Goal: Task Accomplishment & Management: Complete application form

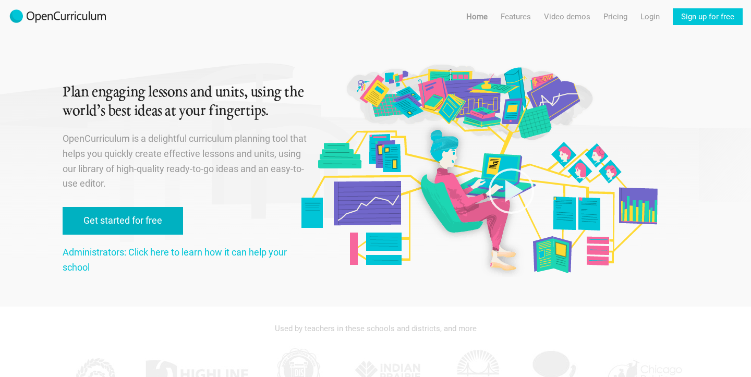
click at [139, 225] on link "Get started for free" at bounding box center [123, 221] width 121 height 28
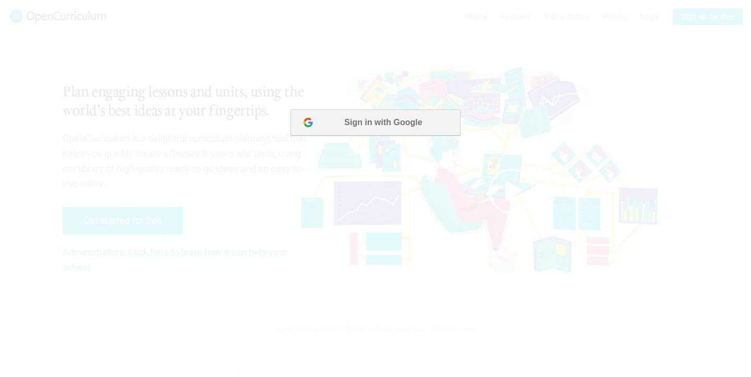
click at [338, 125] on button "Sign in with Google" at bounding box center [376, 123] width 170 height 26
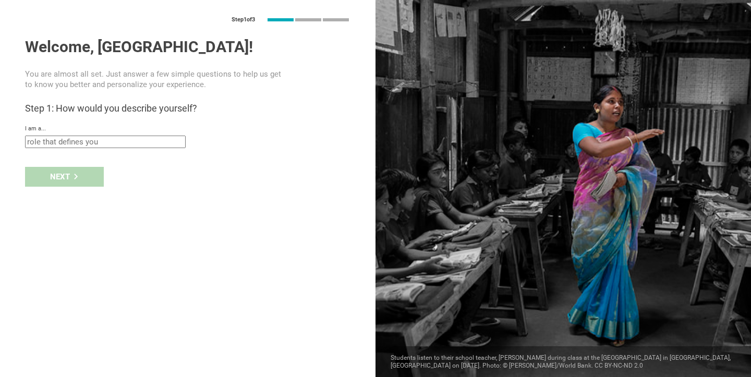
click at [92, 142] on input "text" at bounding box center [105, 142] width 161 height 13
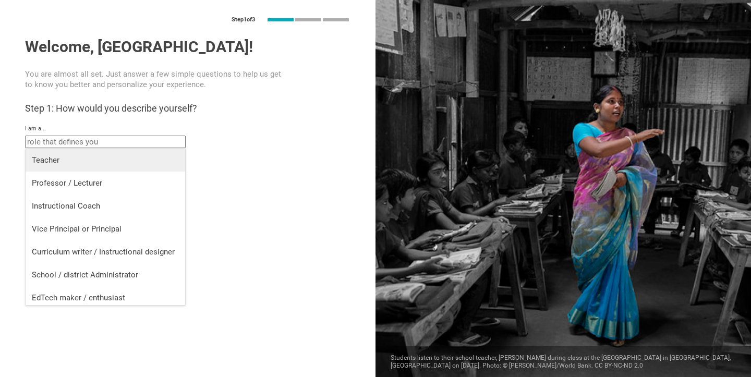
click at [64, 164] on div "Teacher" at bounding box center [105, 160] width 147 height 10
type input "Teacher"
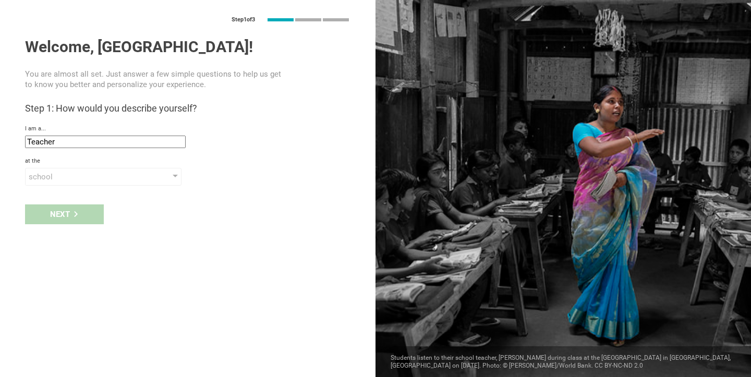
click at [57, 190] on div "Step 1 of 3 Welcome, Madison! You are almost all set. Just answer a few simple …" at bounding box center [188, 188] width 376 height 377
click at [55, 184] on div "school" at bounding box center [103, 177] width 157 height 18
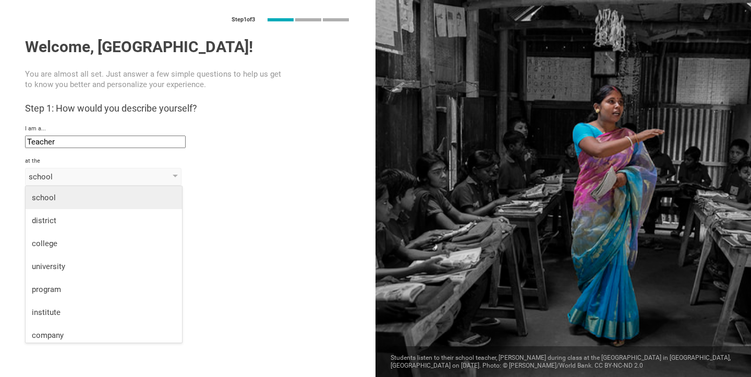
click at [54, 191] on li "school" at bounding box center [104, 197] width 157 height 23
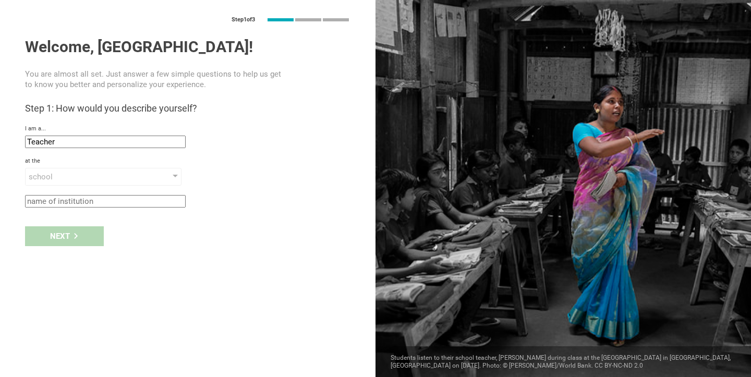
click at [50, 204] on input "text" at bounding box center [105, 201] width 161 height 13
type input "[PERSON_NAME]"
click at [136, 303] on div "Step 1 of 3 Welcome, Madison! You are almost all set. Just answer a few simple …" at bounding box center [188, 188] width 376 height 377
click at [78, 234] on icon at bounding box center [76, 236] width 6 height 6
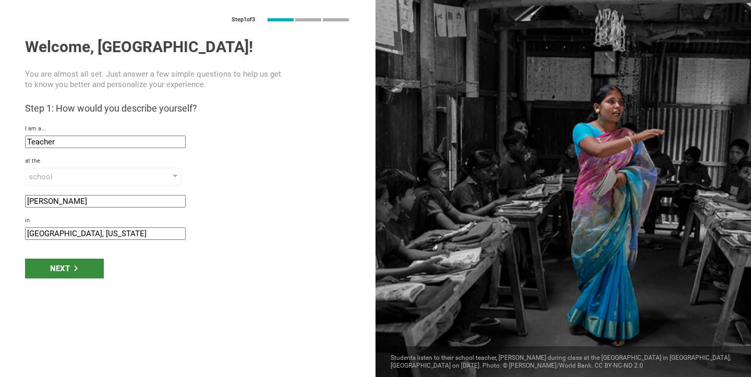
click at [78, 234] on input "Hicksville, New York" at bounding box center [105, 233] width 161 height 13
drag, startPoint x: 61, startPoint y: 237, endPoint x: 25, endPoint y: 235, distance: 36.1
click at [25, 235] on div "Step 1 of 3 Welcome, Madison! You are almost all set. Just answer a few simple …" at bounding box center [188, 188] width 376 height 377
type input "Merrick, [US_STATE]"
click at [53, 268] on div "Next" at bounding box center [64, 269] width 79 height 20
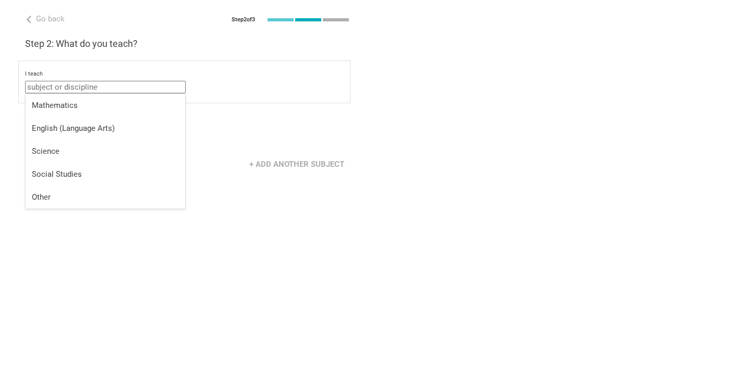
click at [49, 84] on input "text" at bounding box center [105, 87] width 161 height 13
click at [58, 108] on div "Mathematics" at bounding box center [105, 105] width 147 height 10
type input "Mathematics"
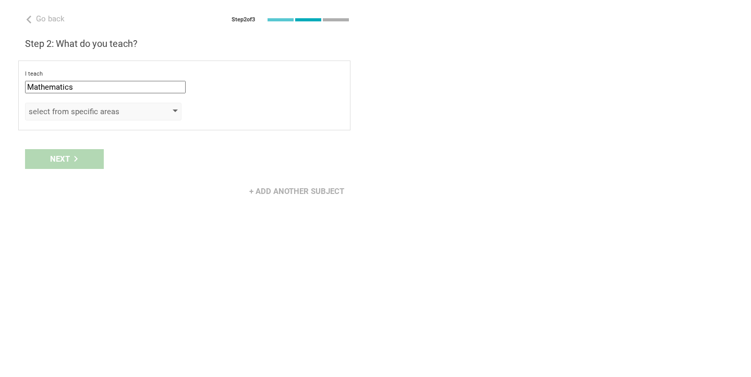
click at [58, 108] on div "select from specific areas" at bounding box center [88, 111] width 119 height 10
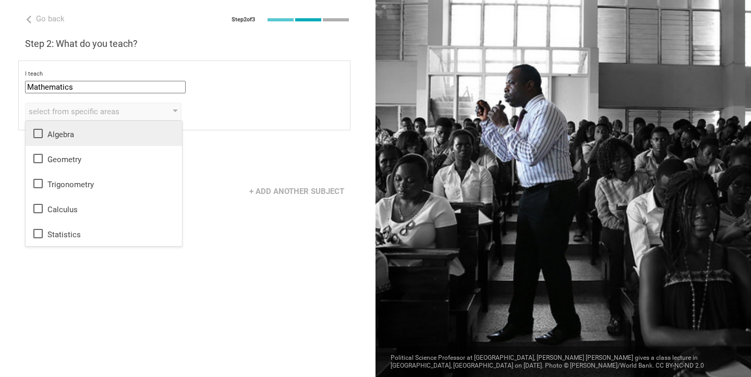
click at [56, 134] on div "Algebra" at bounding box center [104, 133] width 144 height 13
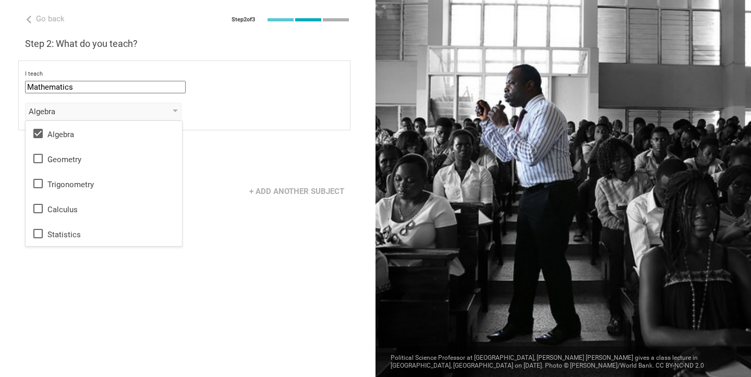
click at [236, 146] on div "Next" at bounding box center [188, 159] width 376 height 32
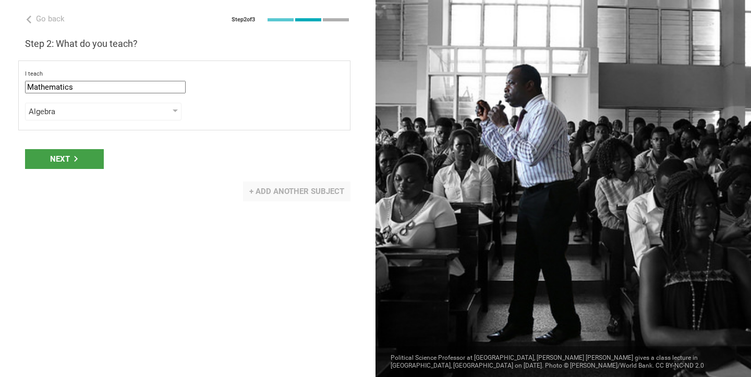
click at [272, 195] on div "+ Add another subject" at bounding box center [296, 192] width 107 height 20
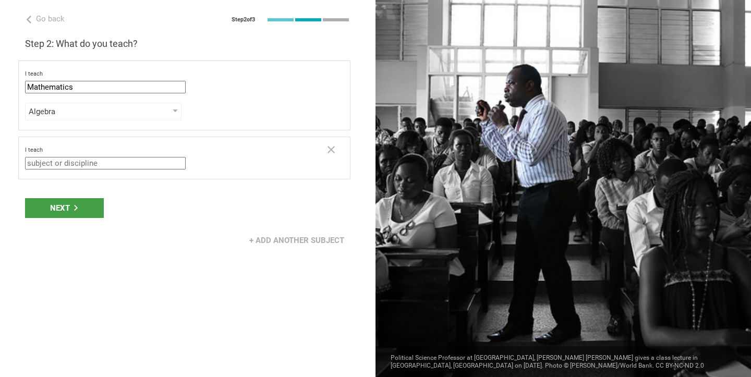
click at [110, 164] on input "text" at bounding box center [105, 163] width 161 height 13
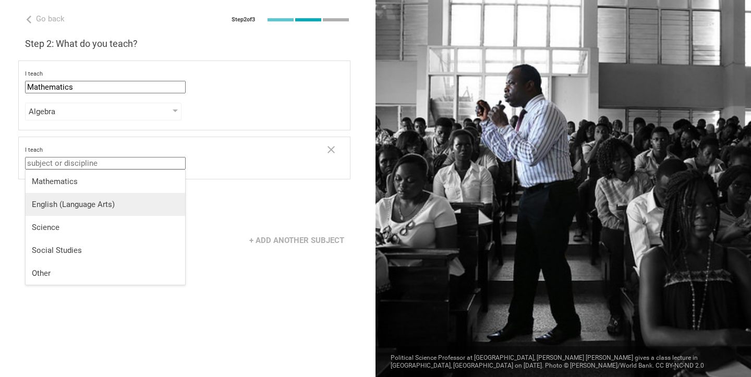
click at [94, 197] on li "English (Language Arts)" at bounding box center [106, 204] width 160 height 23
type input "English (Language Arts)"
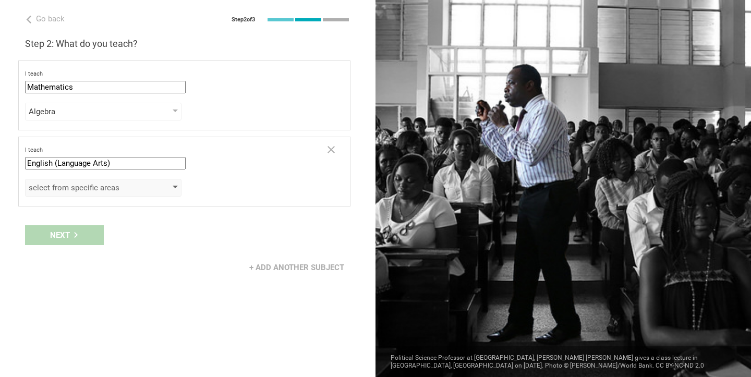
click at [88, 188] on div "select from specific areas" at bounding box center [88, 188] width 119 height 10
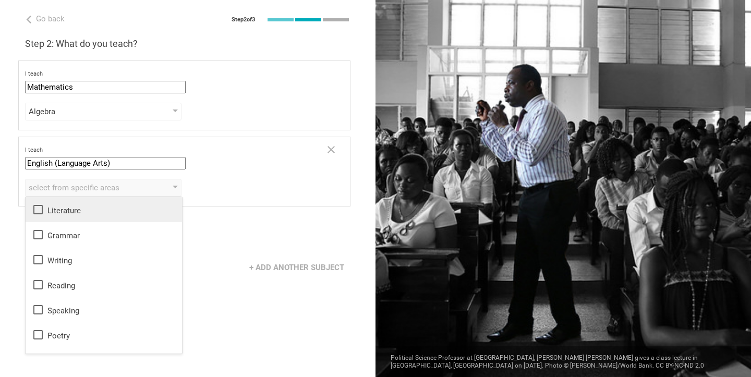
click at [42, 215] on icon at bounding box center [38, 209] width 13 height 13
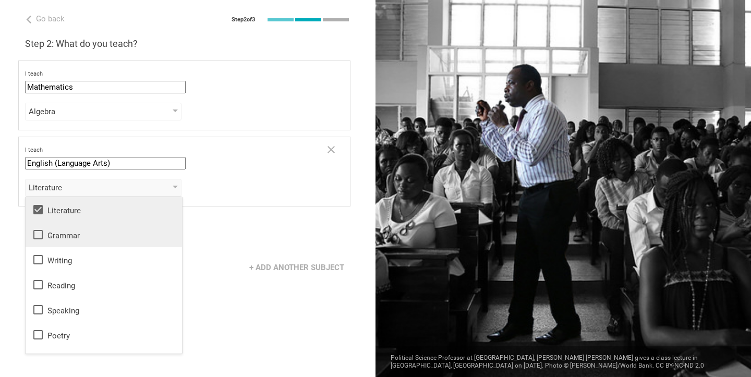
click at [39, 234] on icon at bounding box center [38, 234] width 13 height 13
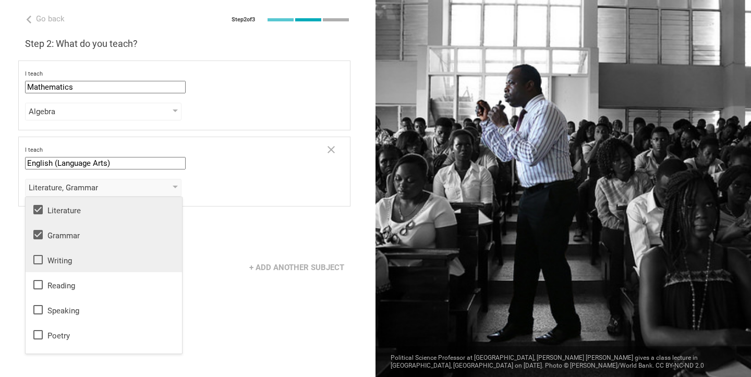
click at [37, 255] on icon at bounding box center [38, 260] width 13 height 13
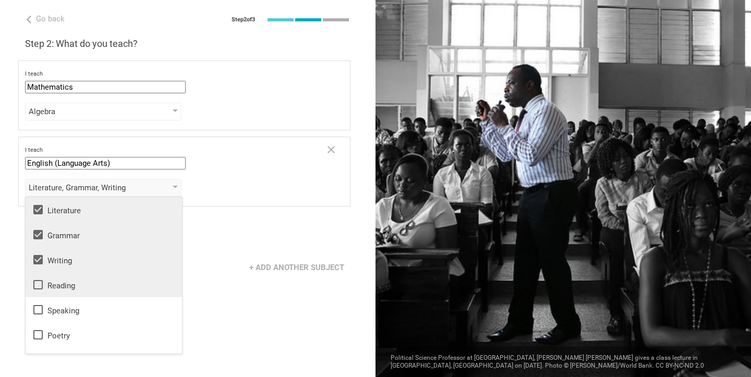
click at [37, 285] on icon at bounding box center [38, 285] width 13 height 13
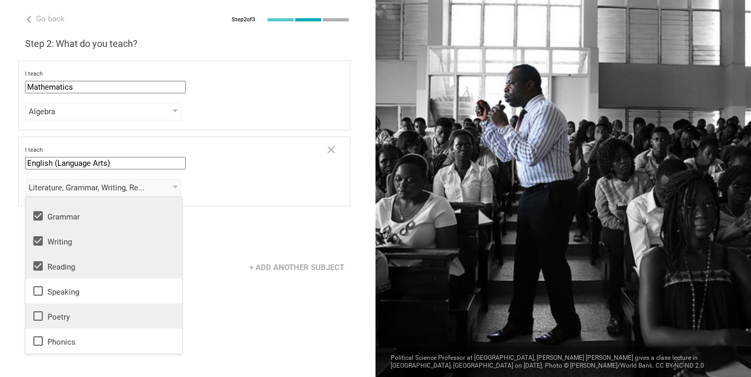
scroll to position [19, 0]
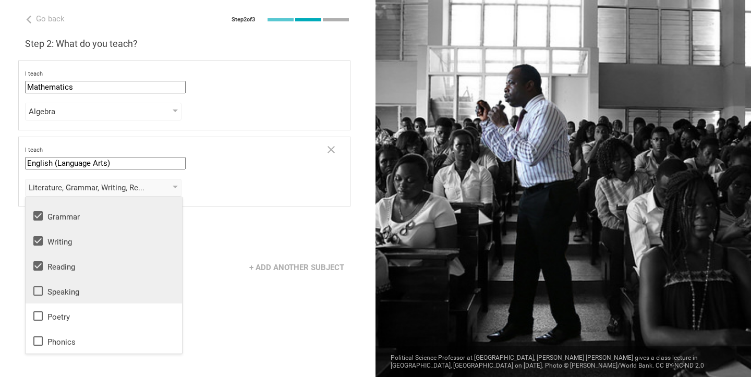
click at [37, 291] on icon at bounding box center [38, 291] width 13 height 13
click at [304, 252] on div "+ Add another subject" at bounding box center [188, 267] width 376 height 32
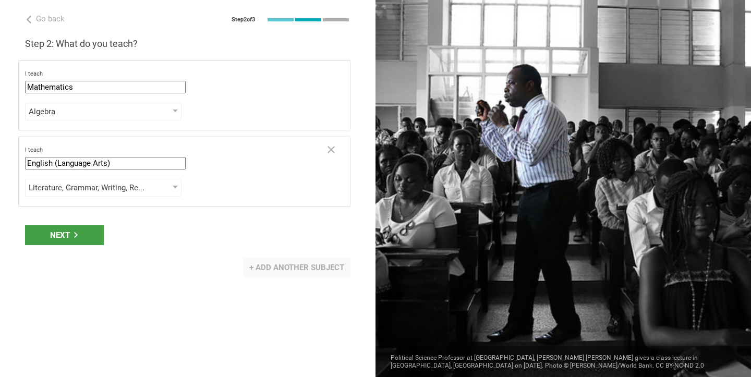
click at [297, 268] on div "+ Add another subject" at bounding box center [296, 268] width 107 height 20
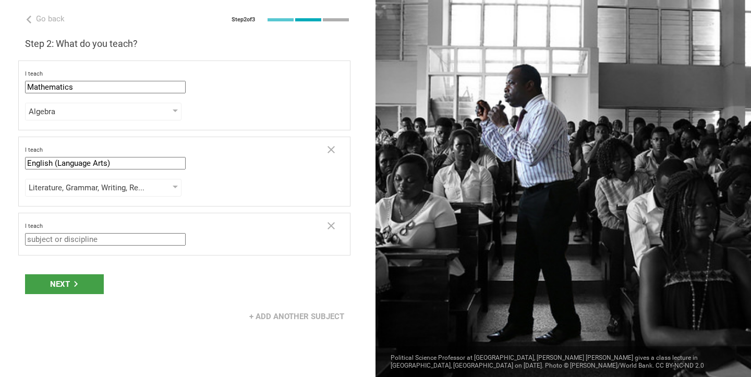
click at [107, 240] on input "text" at bounding box center [105, 239] width 161 height 13
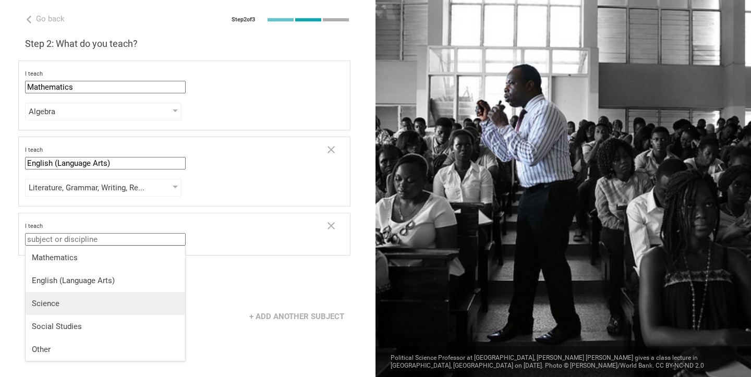
click at [78, 304] on div "Science" at bounding box center [105, 303] width 147 height 10
type input "Science"
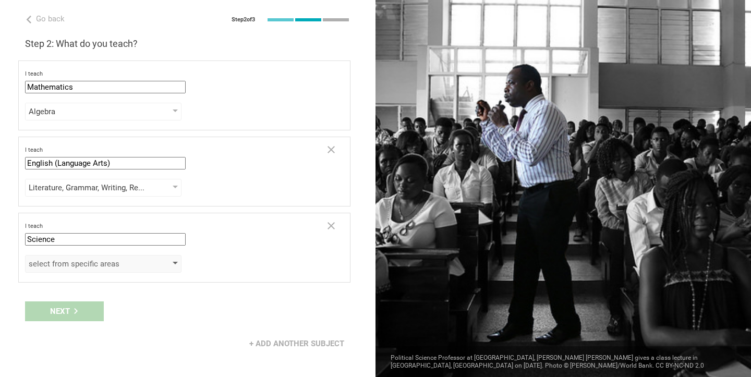
click at [68, 264] on div "select from specific areas" at bounding box center [88, 264] width 119 height 10
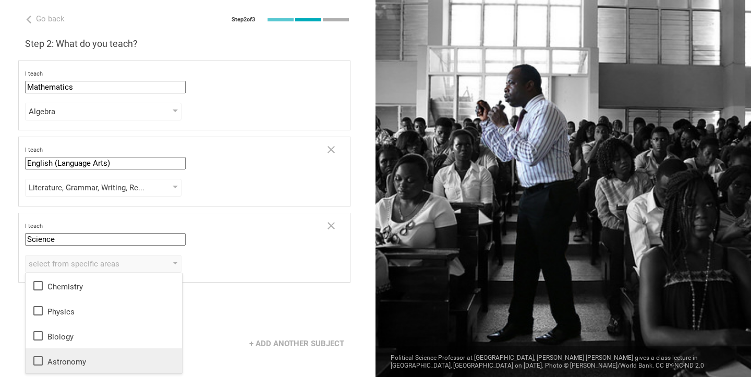
click at [87, 363] on div "Astronomy" at bounding box center [104, 361] width 144 height 13
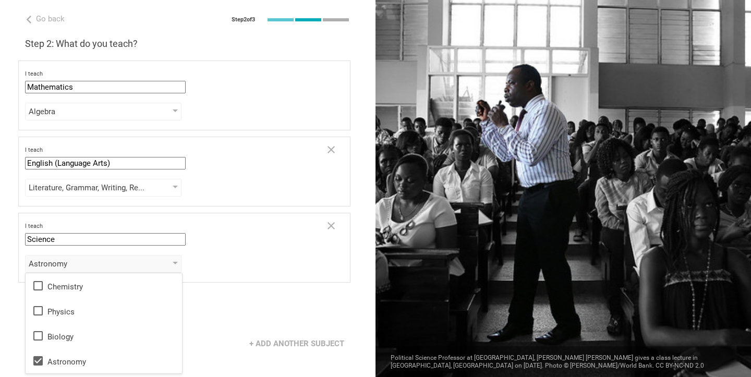
click at [240, 310] on div "Next" at bounding box center [188, 311] width 376 height 32
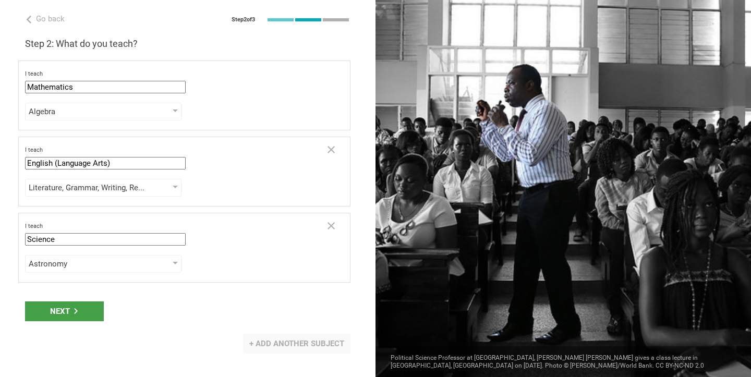
click at [286, 337] on div "+ Add another subject" at bounding box center [296, 344] width 107 height 20
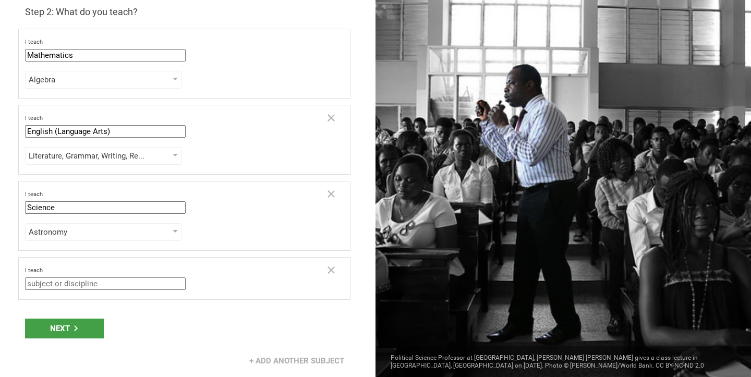
scroll to position [32, 0]
click at [154, 279] on input "text" at bounding box center [105, 284] width 161 height 13
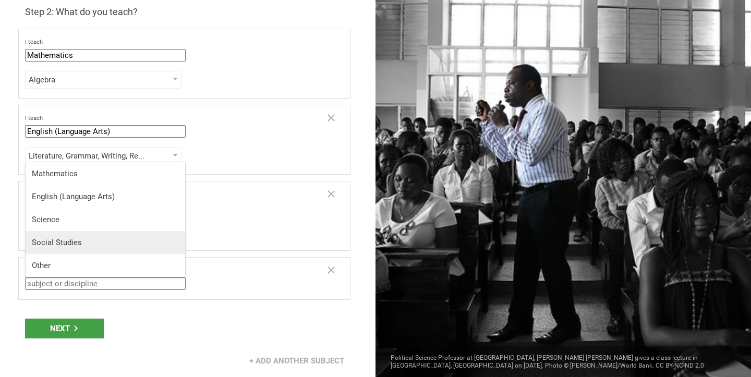
click at [128, 237] on li "Social Studies" at bounding box center [106, 242] width 160 height 23
type input "Social Studies"
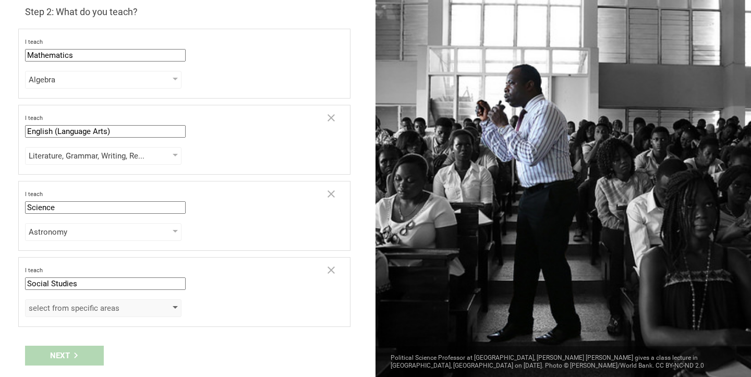
click at [96, 317] on div "select from specific areas" at bounding box center [103, 308] width 157 height 18
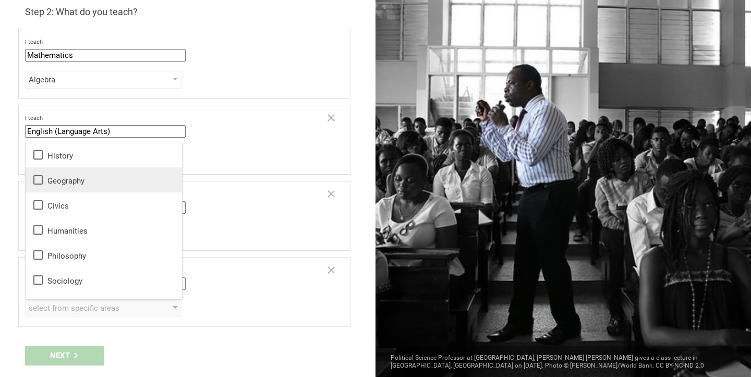
click at [60, 175] on div "Geography" at bounding box center [104, 180] width 144 height 13
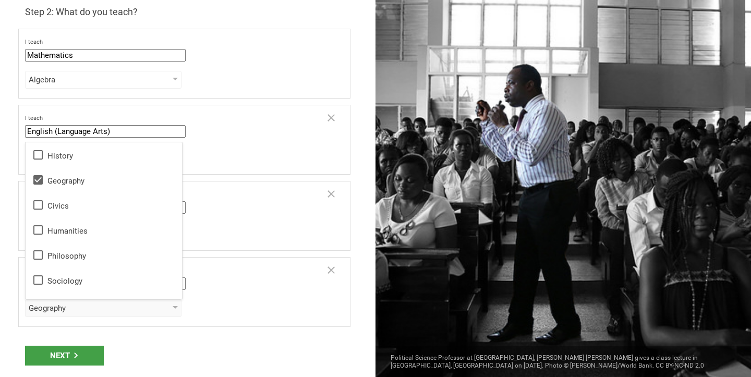
scroll to position [0, 0]
click at [210, 304] on div "Geography History Geography Civics Humanities Philosophy Sociology Psychology" at bounding box center [184, 308] width 319 height 18
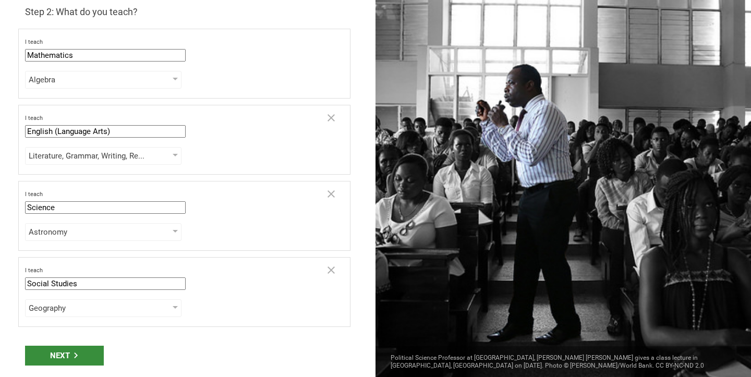
click at [73, 350] on div "Next" at bounding box center [64, 356] width 79 height 20
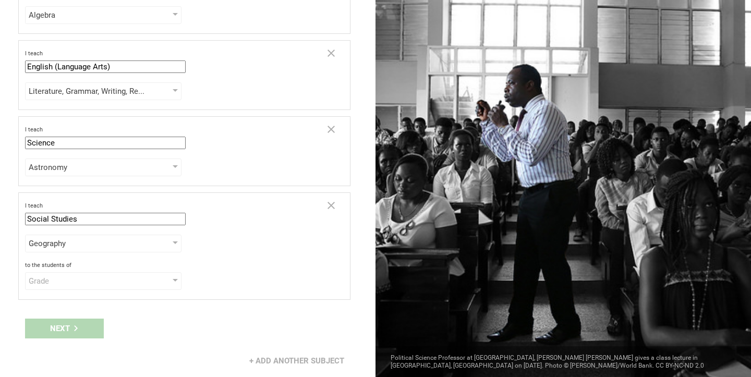
scroll to position [97, 0]
click at [57, 281] on div "Grade" at bounding box center [88, 281] width 119 height 10
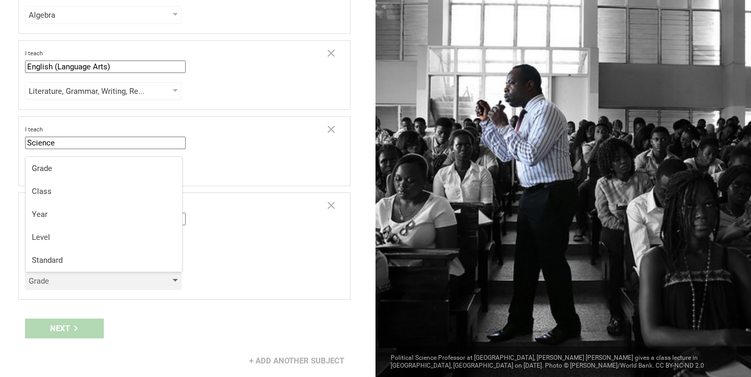
click at [57, 281] on div "Grade" at bounding box center [88, 281] width 119 height 10
click at [51, 174] on li "Grade" at bounding box center [104, 168] width 157 height 23
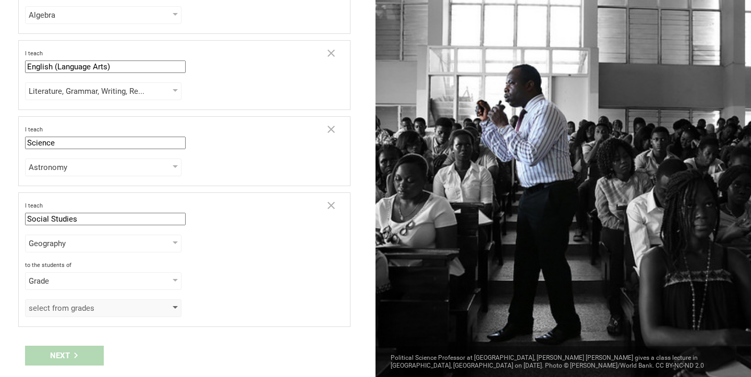
click at [61, 316] on div "select from grades" at bounding box center [103, 308] width 157 height 18
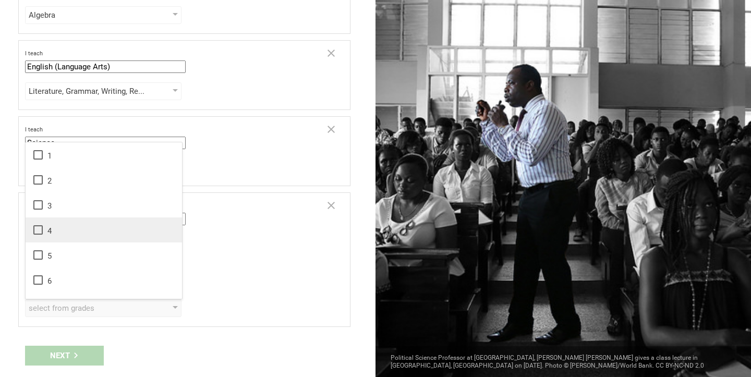
click at [36, 229] on icon at bounding box center [38, 230] width 13 height 13
click at [100, 343] on div "Next" at bounding box center [188, 356] width 376 height 32
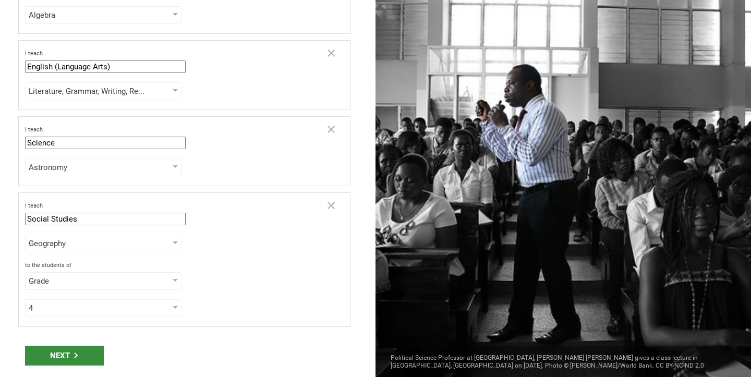
click at [82, 352] on div "Next" at bounding box center [64, 356] width 79 height 20
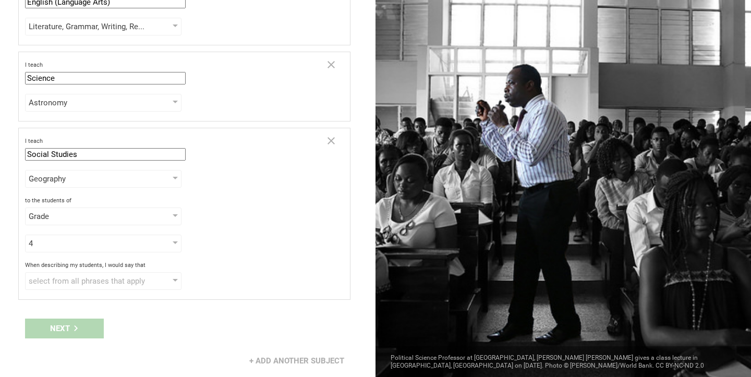
scroll to position [161, 0]
click at [76, 280] on div "select from all phrases that apply" at bounding box center [88, 281] width 119 height 10
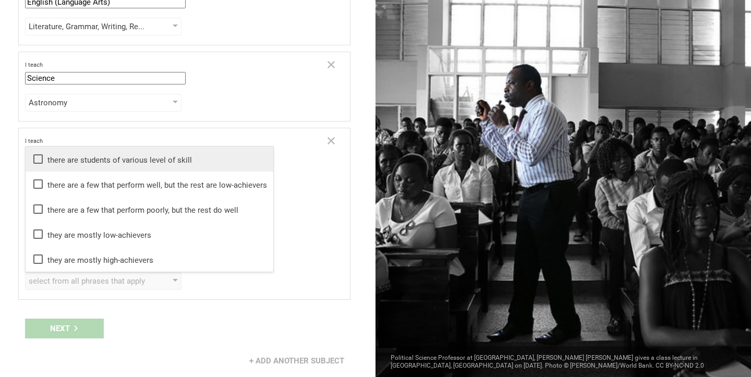
click at [59, 157] on div "there are students of various level of skill" at bounding box center [149, 159] width 235 height 13
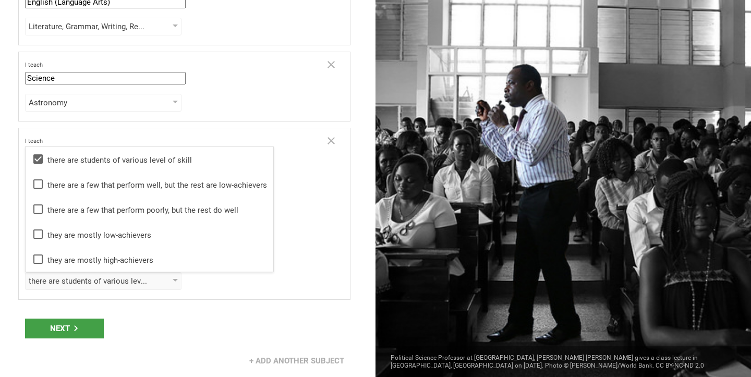
click at [142, 338] on div "Next" at bounding box center [188, 328] width 376 height 32
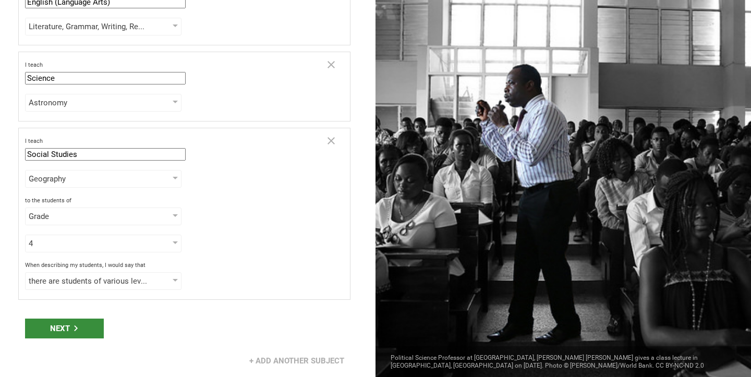
click at [87, 329] on div "Next" at bounding box center [64, 329] width 79 height 20
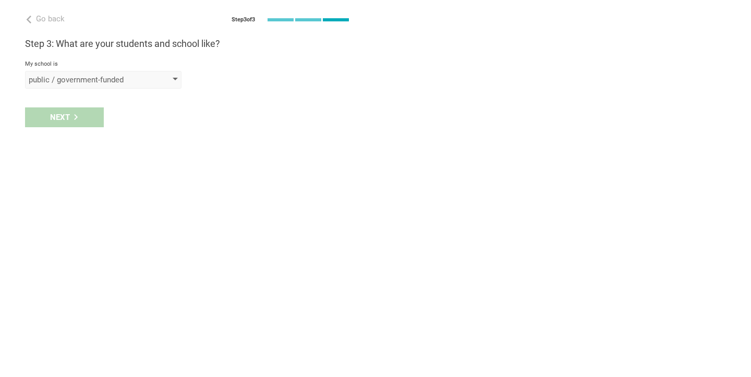
click at [109, 80] on div "public / government-funded" at bounding box center [88, 80] width 119 height 10
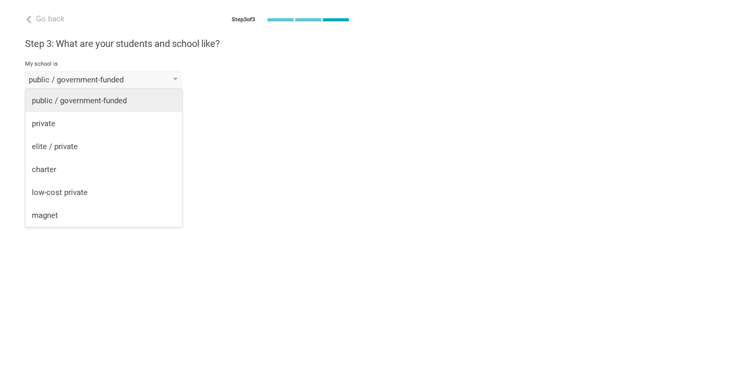
click at [102, 95] on li "public / government-funded" at bounding box center [104, 100] width 157 height 23
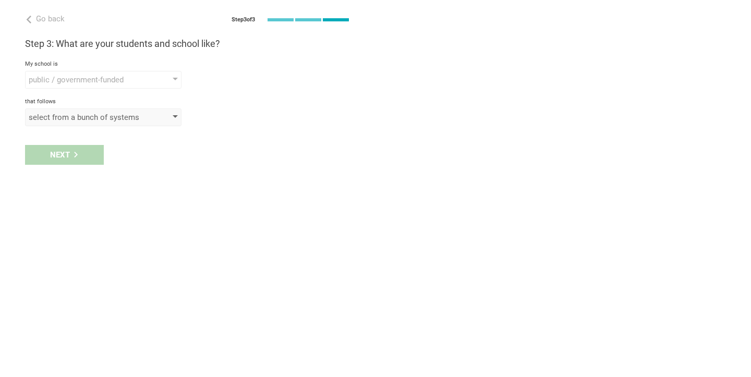
click at [88, 115] on div "select from a bunch of systems" at bounding box center [88, 117] width 119 height 10
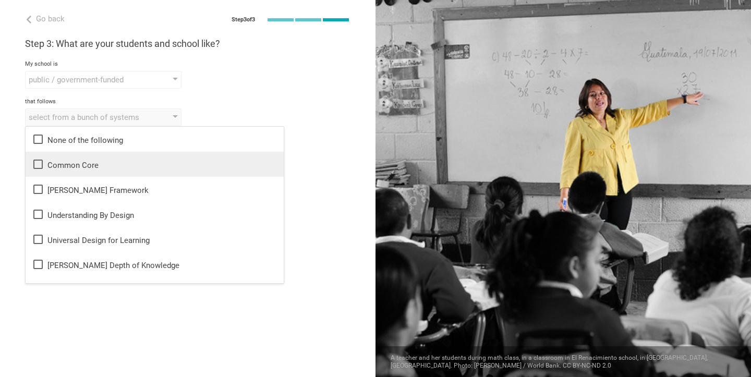
click at [70, 166] on div "Common Core" at bounding box center [155, 164] width 246 height 13
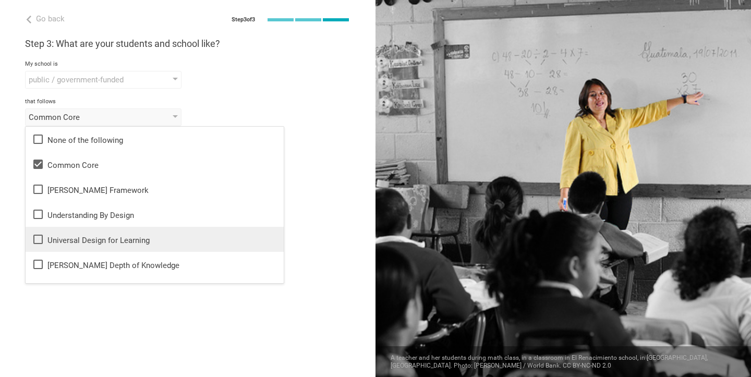
click at [55, 240] on div "Universal Design for Learning" at bounding box center [155, 239] width 246 height 13
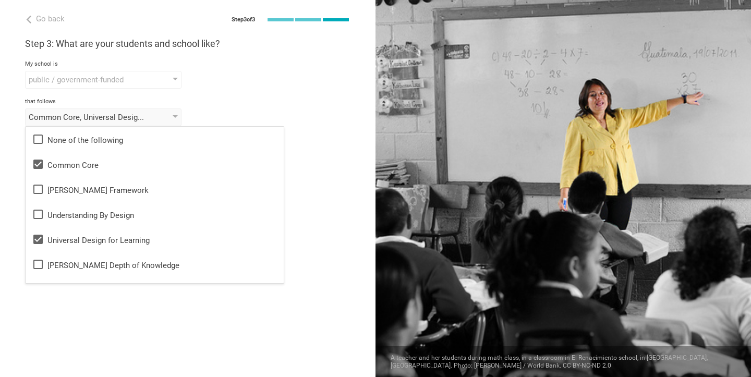
click at [99, 305] on div "Go back Step 3 of 3 Welcome, Madison! You are almost all set. Just answer a few…" at bounding box center [188, 188] width 376 height 377
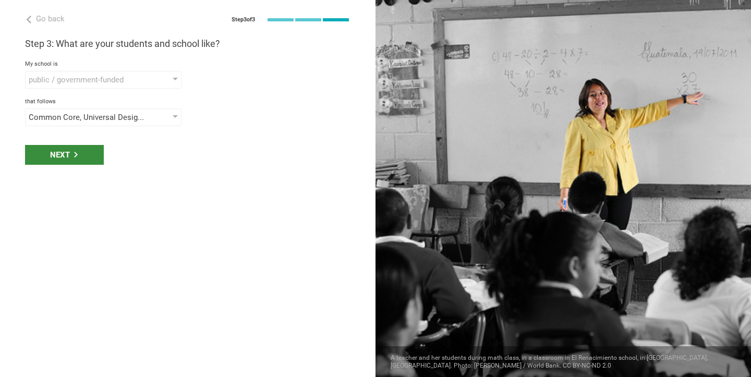
click at [67, 152] on div "Next" at bounding box center [64, 155] width 79 height 20
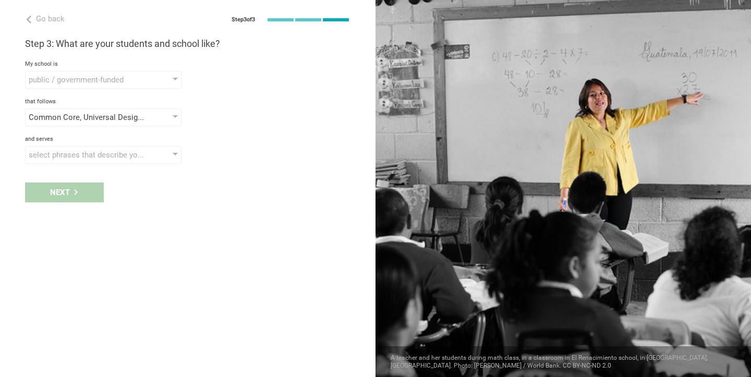
click at [67, 152] on div "select phrases that describe your student population" at bounding box center [88, 155] width 119 height 10
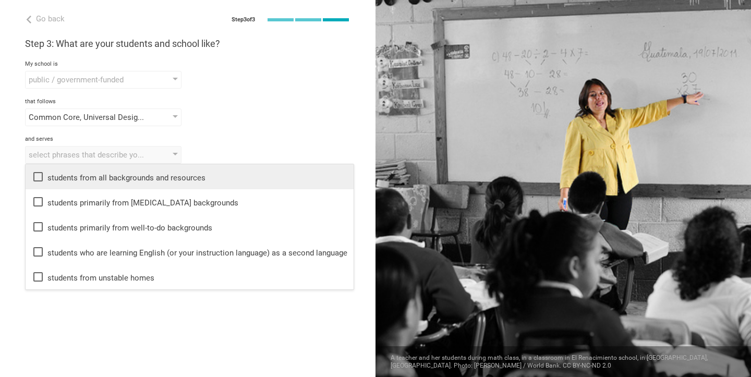
click at [64, 177] on div "students from all backgrounds and resources" at bounding box center [190, 177] width 316 height 13
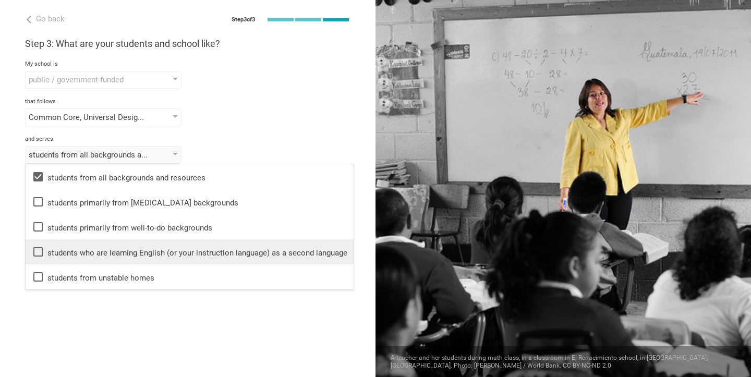
click at [67, 249] on div "students who are learning English (or your instruction language) as a second la…" at bounding box center [190, 252] width 316 height 13
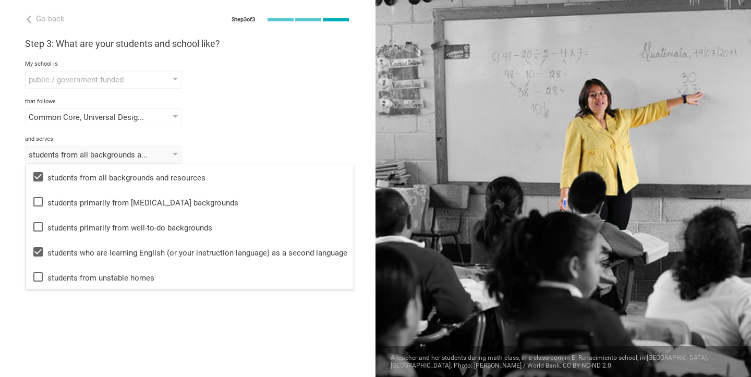
click at [66, 316] on div "Go back Step 3 of 3 Welcome, Madison! You are almost all set. Just answer a few…" at bounding box center [188, 188] width 376 height 377
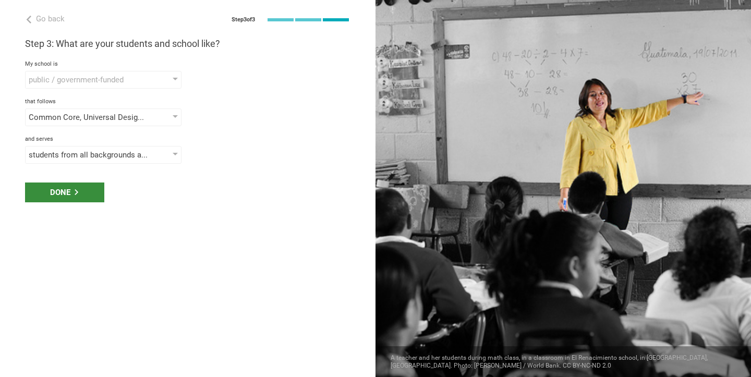
click at [66, 189] on div "Done" at bounding box center [64, 193] width 79 height 20
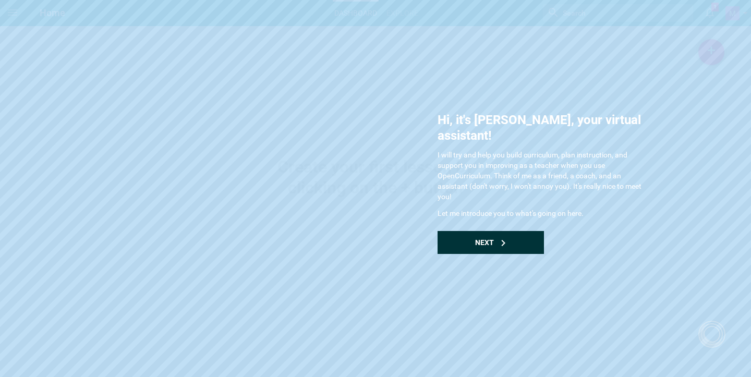
click at [483, 238] on span "Next" at bounding box center [484, 242] width 19 height 8
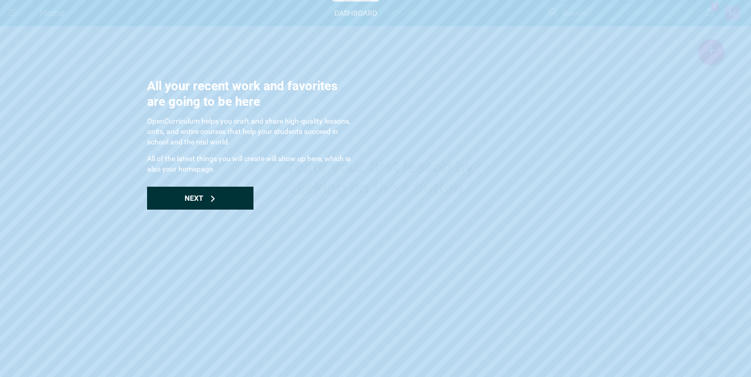
click at [206, 199] on div "Next" at bounding box center [200, 198] width 106 height 23
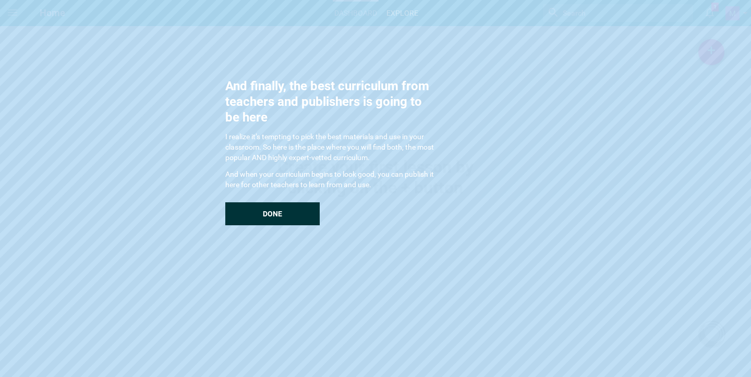
click at [250, 211] on div "Done" at bounding box center [272, 213] width 94 height 23
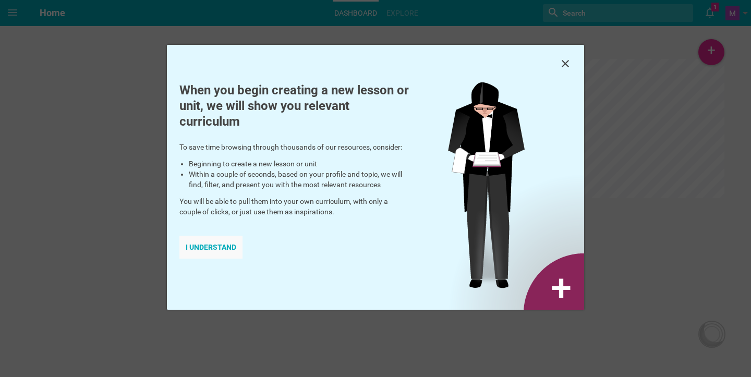
click at [201, 247] on div "I understand" at bounding box center [210, 247] width 63 height 23
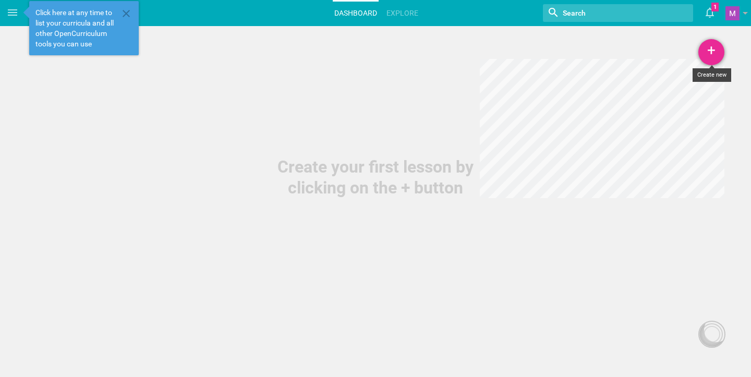
click at [710, 45] on div "+" at bounding box center [712, 52] width 26 height 26
click at [678, 82] on link "Lesson" at bounding box center [685, 80] width 78 height 23
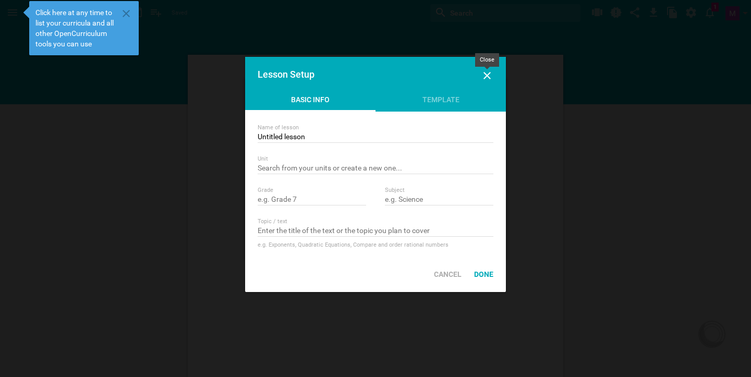
click at [483, 80] on icon at bounding box center [487, 75] width 13 height 13
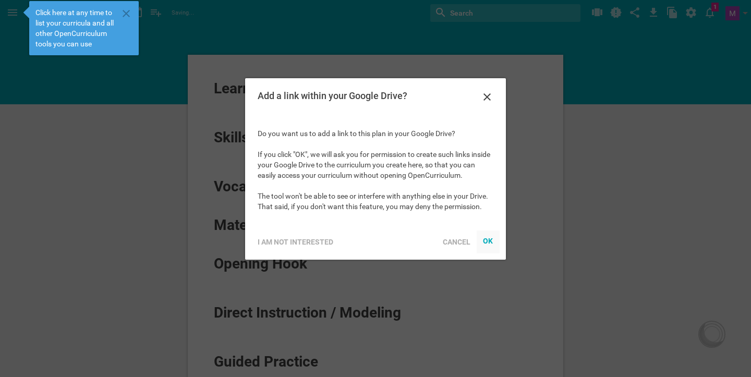
click at [485, 243] on div "OK" at bounding box center [488, 241] width 10 height 8
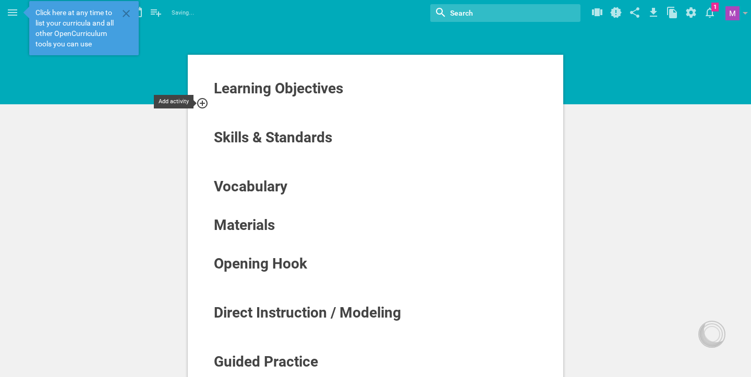
click at [202, 105] on icon at bounding box center [202, 103] width 10 height 10
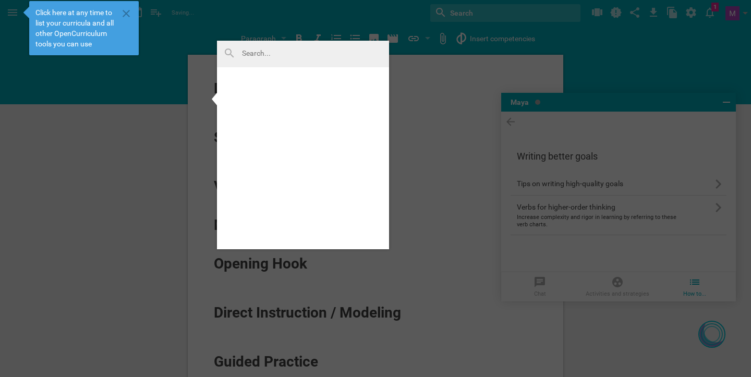
click at [284, 62] on div at bounding box center [303, 54] width 172 height 27
click at [405, 105] on div at bounding box center [375, 188] width 751 height 377
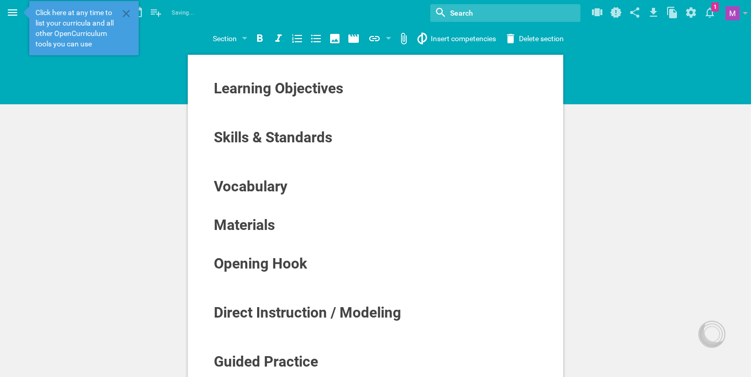
click at [19, 17] on span at bounding box center [12, 12] width 25 height 25
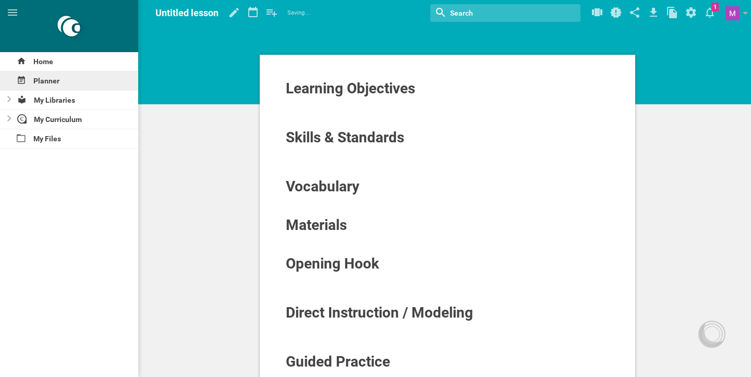
click at [65, 83] on div "Planner" at bounding box center [69, 80] width 138 height 19
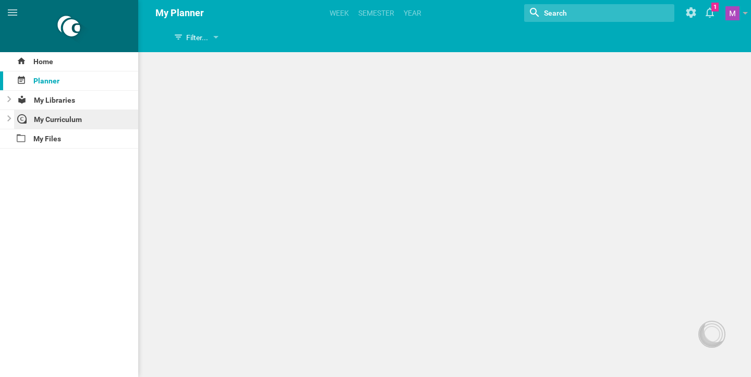
click at [56, 114] on div "My Curriculum" at bounding box center [76, 119] width 125 height 19
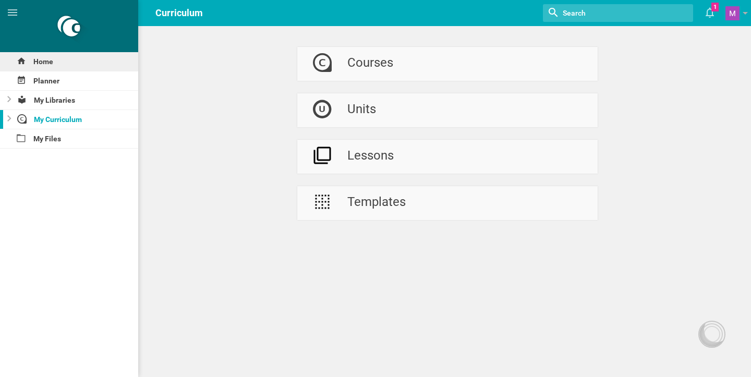
click at [37, 69] on div "Home" at bounding box center [69, 61] width 138 height 19
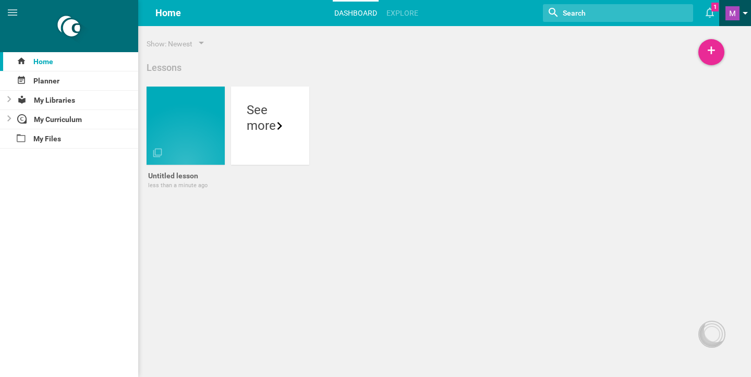
click at [739, 18] on span at bounding box center [733, 13] width 14 height 14
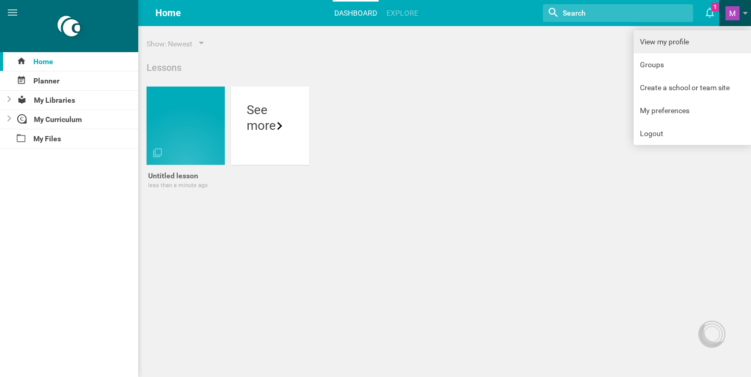
click at [662, 51] on link "View my profile" at bounding box center [692, 41] width 117 height 23
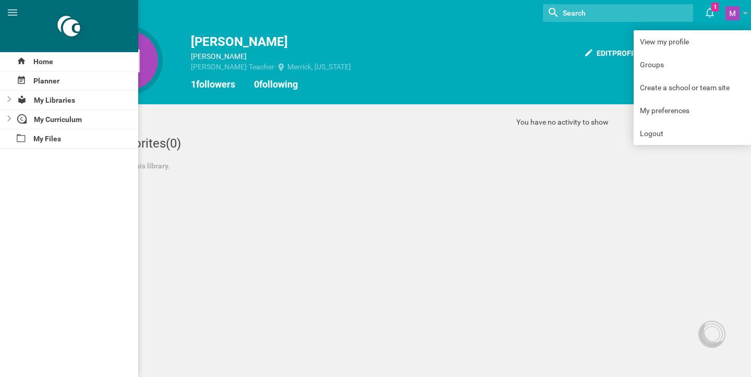
click at [422, 70] on div "[PERSON_NAME] · Teacher · [GEOGRAPHIC_DATA], [US_STATE]" at bounding box center [384, 67] width 387 height 10
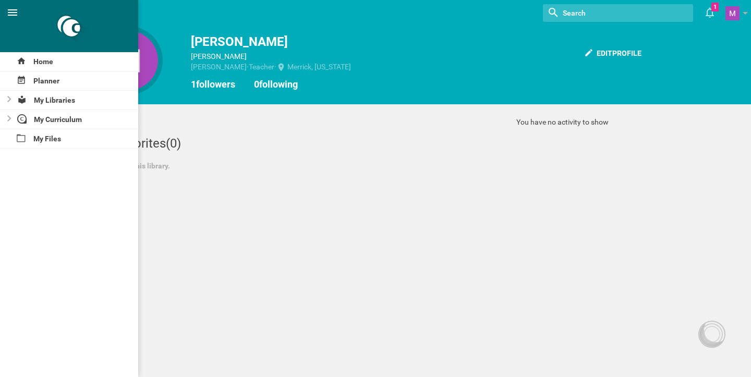
click at [14, 11] on icon at bounding box center [12, 12] width 13 height 13
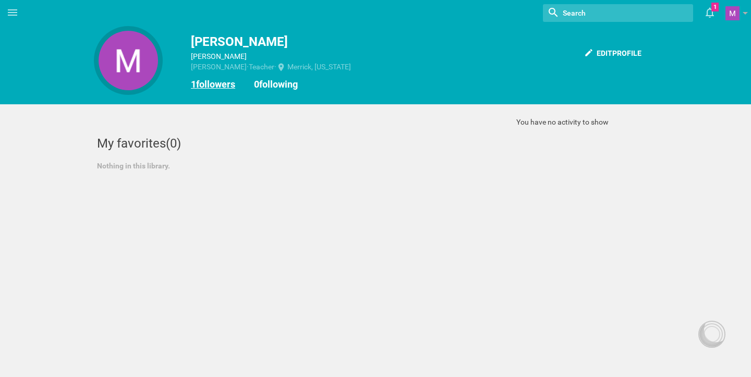
click at [206, 82] on link "1 followers" at bounding box center [213, 84] width 44 height 11
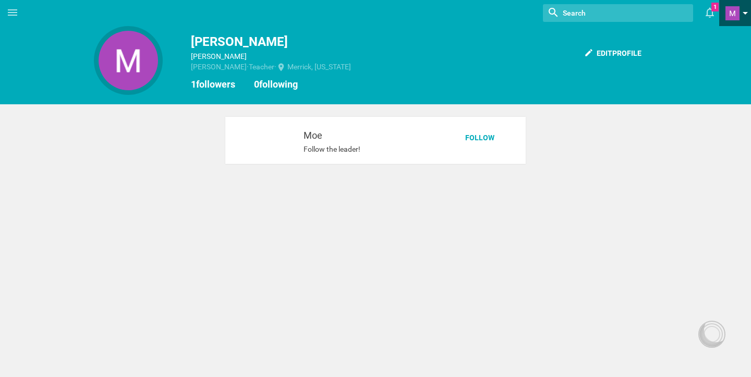
click at [733, 16] on span at bounding box center [733, 13] width 14 height 14
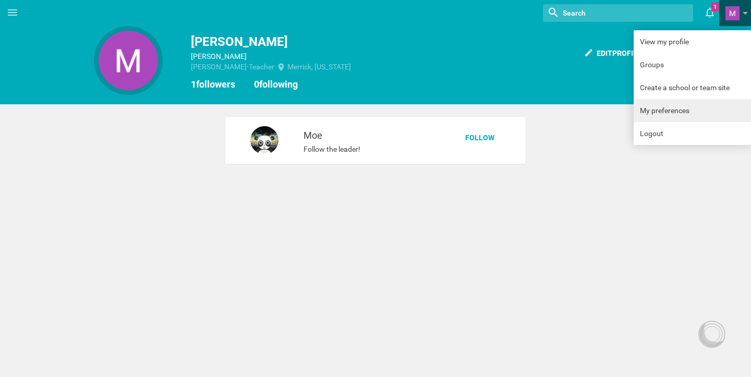
click at [668, 115] on link "My preferences" at bounding box center [692, 110] width 117 height 23
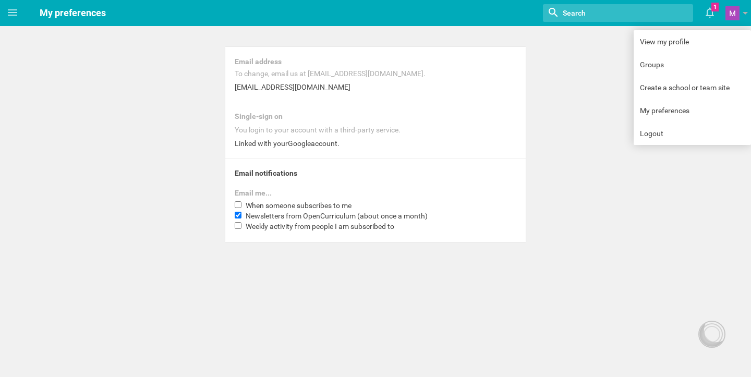
click at [371, 277] on div "Home Planner My Libraries My Curriculum My Files My preferences Nothing found w…" at bounding box center [375, 188] width 751 height 377
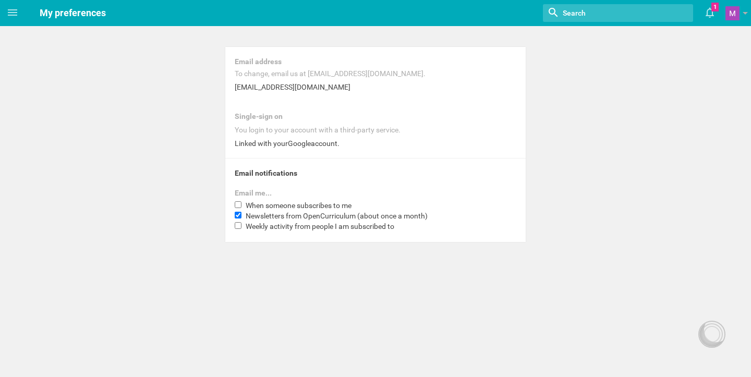
click at [287, 207] on span "When someone subscribes to me" at bounding box center [299, 205] width 106 height 8
click at [242, 207] on input "When someone subscribes to me" at bounding box center [238, 204] width 7 height 7
checkbox input "true"
click at [281, 228] on span "Weekly activity from people I am subscribed to" at bounding box center [320, 226] width 149 height 8
click at [242, 228] on input "Weekly activity from people I am subscribed to" at bounding box center [238, 225] width 7 height 7
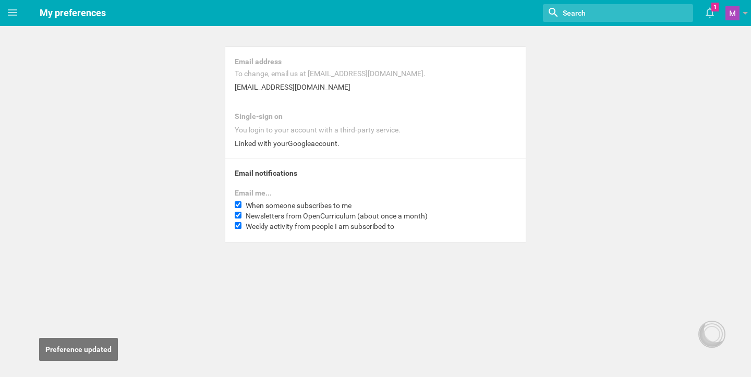
click at [281, 228] on span "Weekly activity from people I am subscribed to" at bounding box center [320, 226] width 149 height 8
click at [242, 228] on input "Weekly activity from people I am subscribed to" at bounding box center [238, 225] width 7 height 7
checkbox input "false"
click at [733, 18] on span at bounding box center [733, 13] width 14 height 14
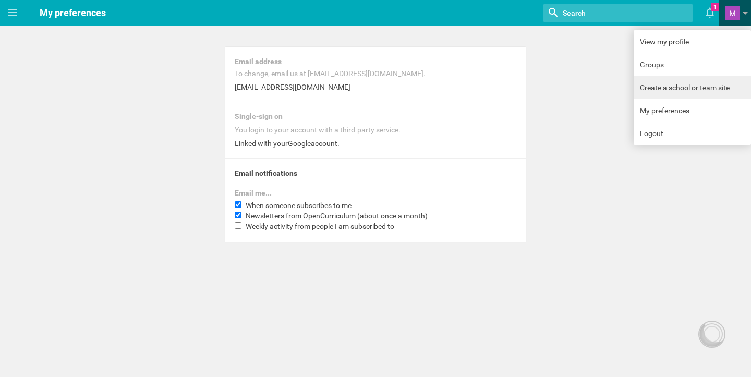
click at [658, 83] on link "Create a school or team site" at bounding box center [692, 87] width 117 height 23
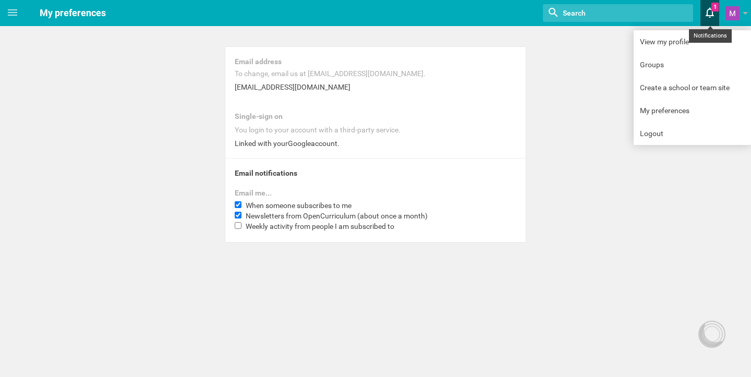
click at [713, 16] on icon at bounding box center [710, 13] width 8 height 10
click at [15, 17] on icon at bounding box center [12, 12] width 13 height 13
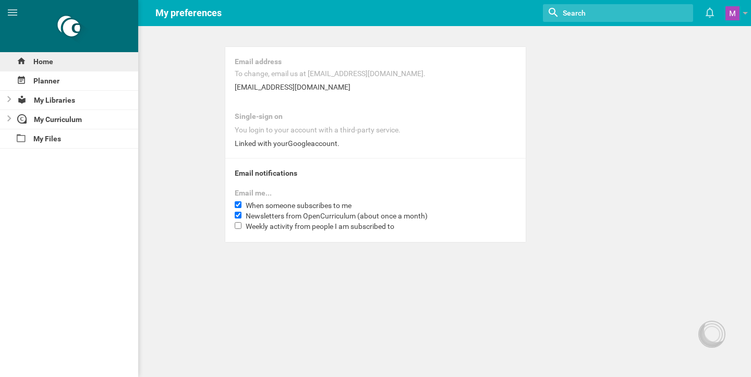
click at [63, 65] on div "Home" at bounding box center [69, 61] width 138 height 19
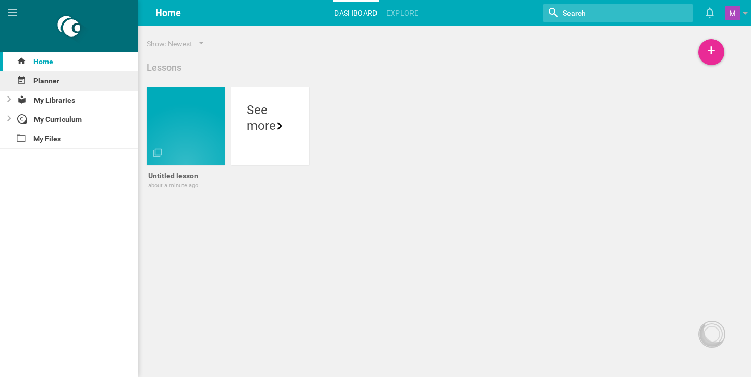
click at [69, 81] on div "Planner" at bounding box center [69, 80] width 138 height 19
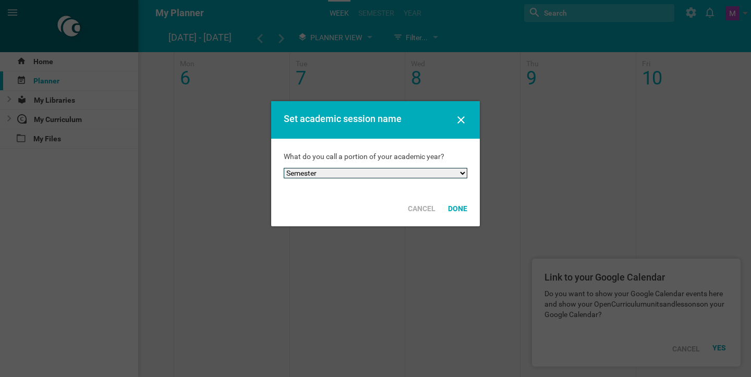
select select "trimester"
click at [453, 208] on div "Done" at bounding box center [458, 208] width 32 height 23
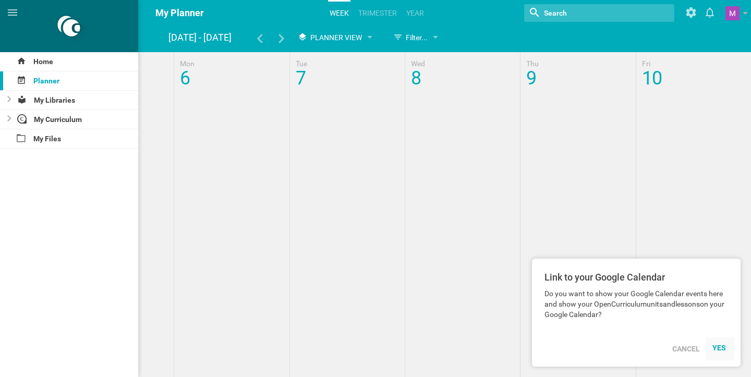
click at [719, 351] on div "YES" at bounding box center [721, 348] width 16 height 8
click at [718, 351] on div "YES" at bounding box center [721, 348] width 16 height 8
click at [351, 137] on div at bounding box center [447, 313] width 608 height 522
click at [692, 352] on div "Cancel" at bounding box center [686, 349] width 40 height 23
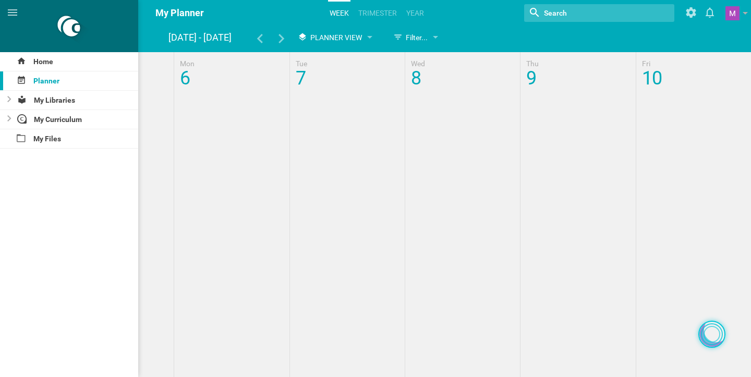
click at [702, 334] on div at bounding box center [712, 334] width 22 height 22
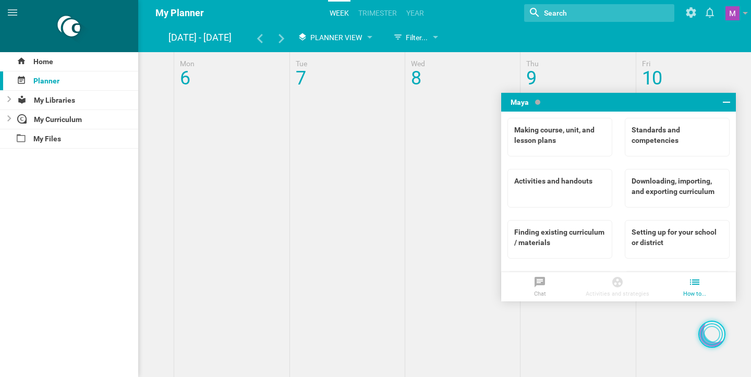
click at [702, 334] on div at bounding box center [712, 334] width 22 height 22
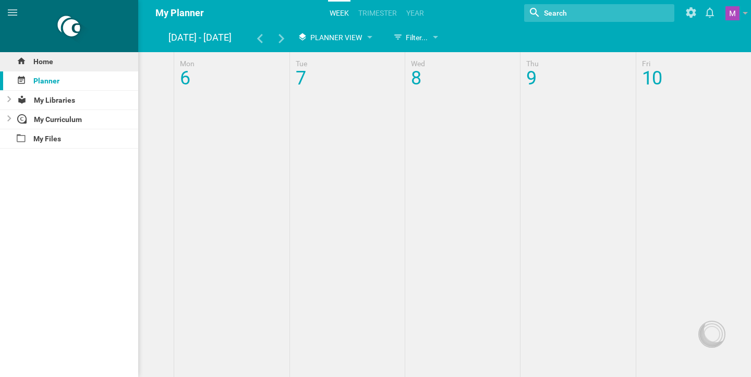
click at [26, 63] on div "Home" at bounding box center [69, 61] width 138 height 19
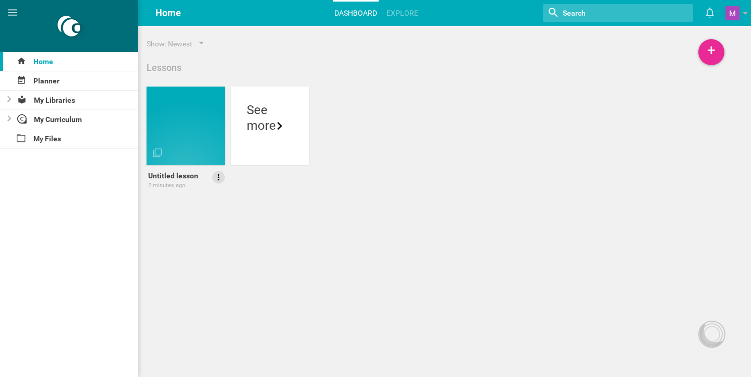
click at [216, 177] on icon at bounding box center [218, 177] width 9 height 9
click at [197, 233] on link "Delete" at bounding box center [189, 231] width 72 height 25
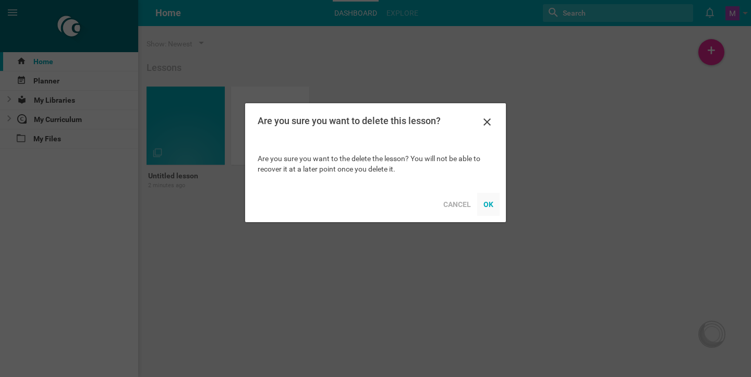
click at [479, 206] on div "OK" at bounding box center [488, 204] width 22 height 23
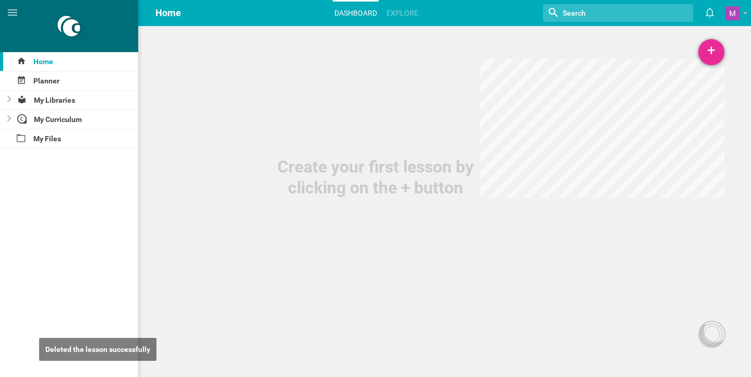
click at [700, 57] on div "+" at bounding box center [712, 52] width 26 height 26
click at [667, 97] on link "Unit" at bounding box center [685, 103] width 78 height 23
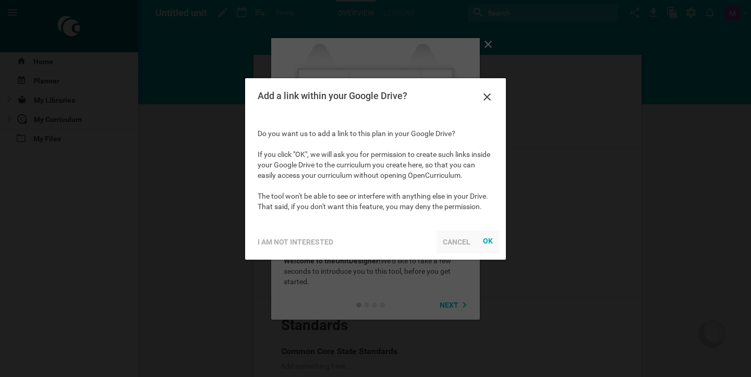
click at [447, 244] on div "Cancel" at bounding box center [457, 242] width 40 height 23
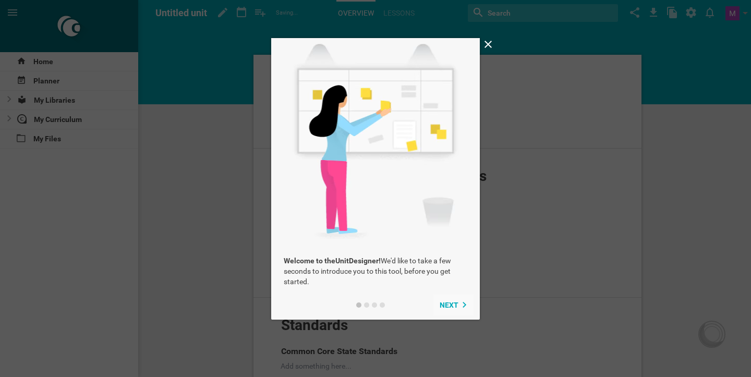
click at [451, 308] on span "Next" at bounding box center [449, 305] width 19 height 8
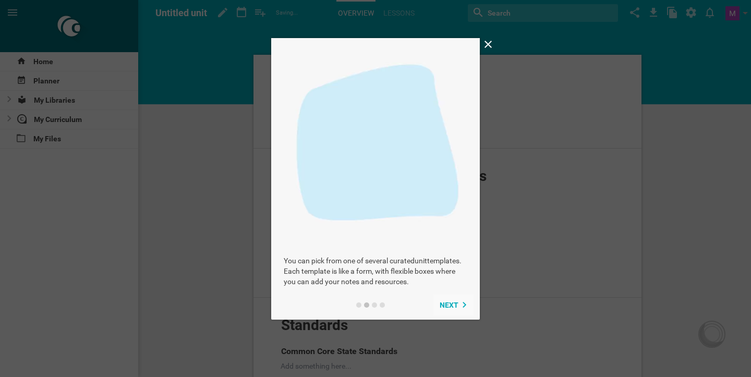
click at [451, 308] on span "Next" at bounding box center [449, 305] width 19 height 8
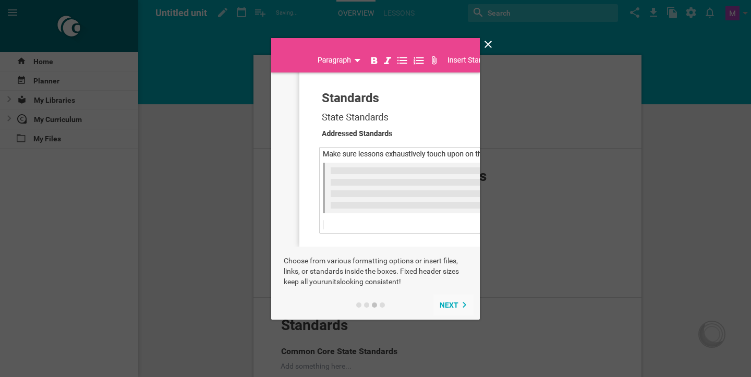
click at [451, 308] on span "Next" at bounding box center [449, 305] width 19 height 8
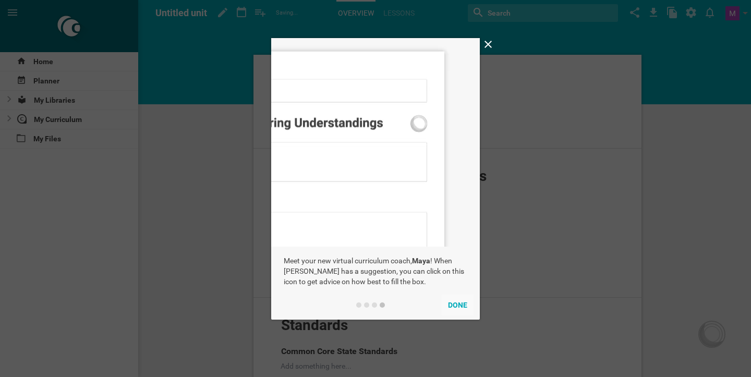
click at [451, 308] on button "Done" at bounding box center [458, 305] width 32 height 21
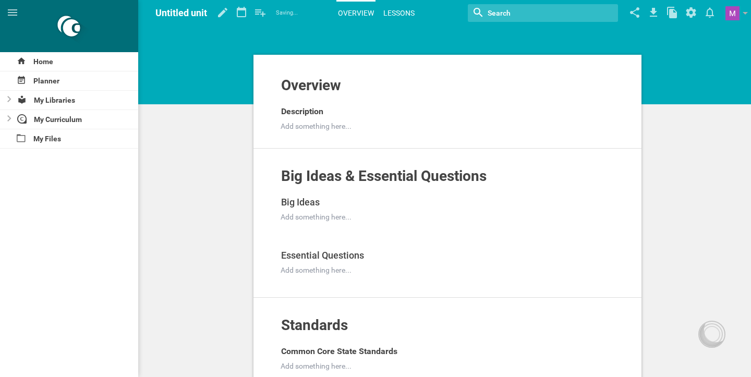
click at [390, 10] on link "Lessons" at bounding box center [399, 13] width 34 height 23
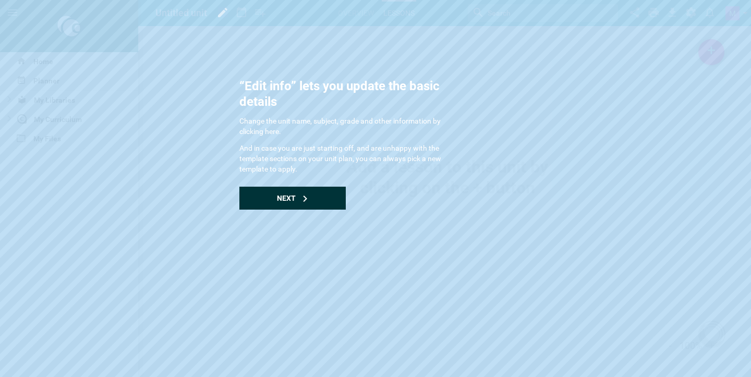
click at [296, 194] on div "Next" at bounding box center [292, 198] width 106 height 23
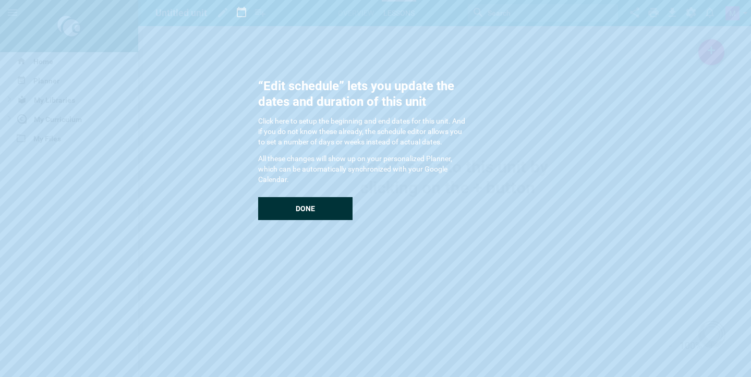
click at [296, 194] on div "“Edit schedule” lets you update the dates and duration of this unit Click here …" at bounding box center [362, 149] width 209 height 142
click at [293, 218] on div "Done" at bounding box center [305, 208] width 94 height 23
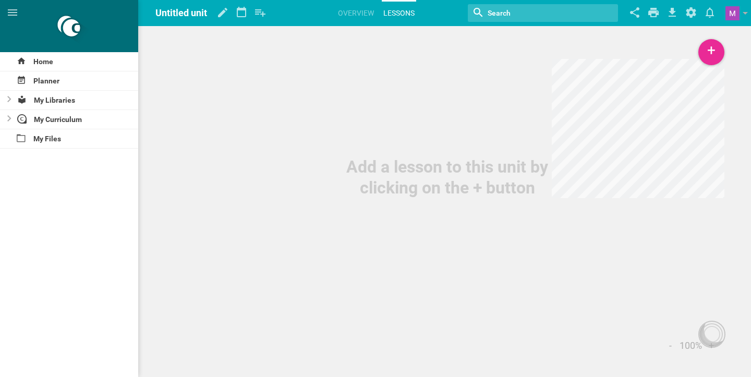
click at [59, 22] on div at bounding box center [69, 26] width 138 height 52
click at [87, 32] on div at bounding box center [69, 26] width 138 height 52
click at [26, 56] on icon at bounding box center [21, 60] width 9 height 9
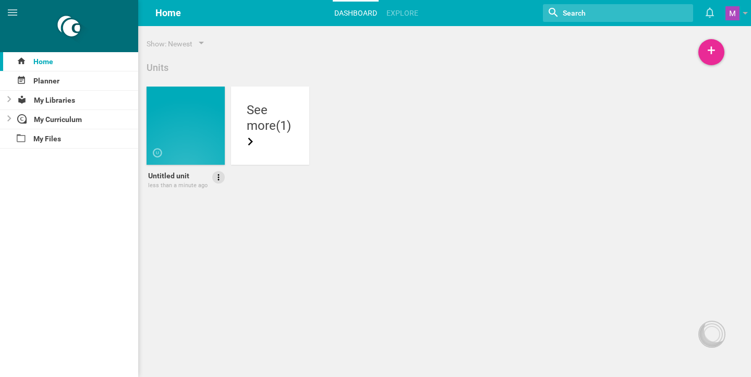
click at [215, 176] on icon at bounding box center [218, 177] width 9 height 9
click at [204, 231] on link "Delete" at bounding box center [189, 231] width 72 height 25
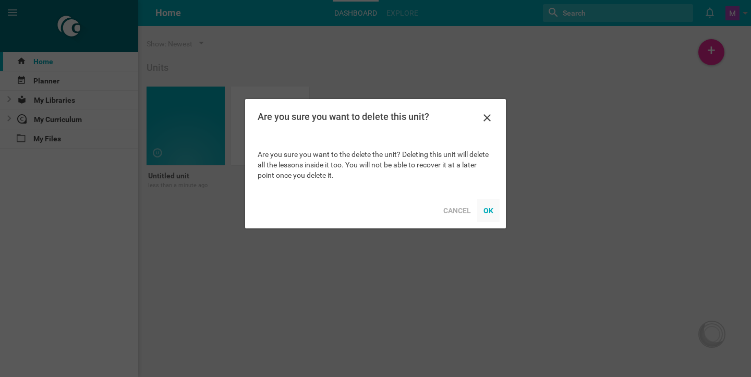
click at [483, 209] on div "OK" at bounding box center [488, 210] width 22 height 23
